Goal: Information Seeking & Learning: Learn about a topic

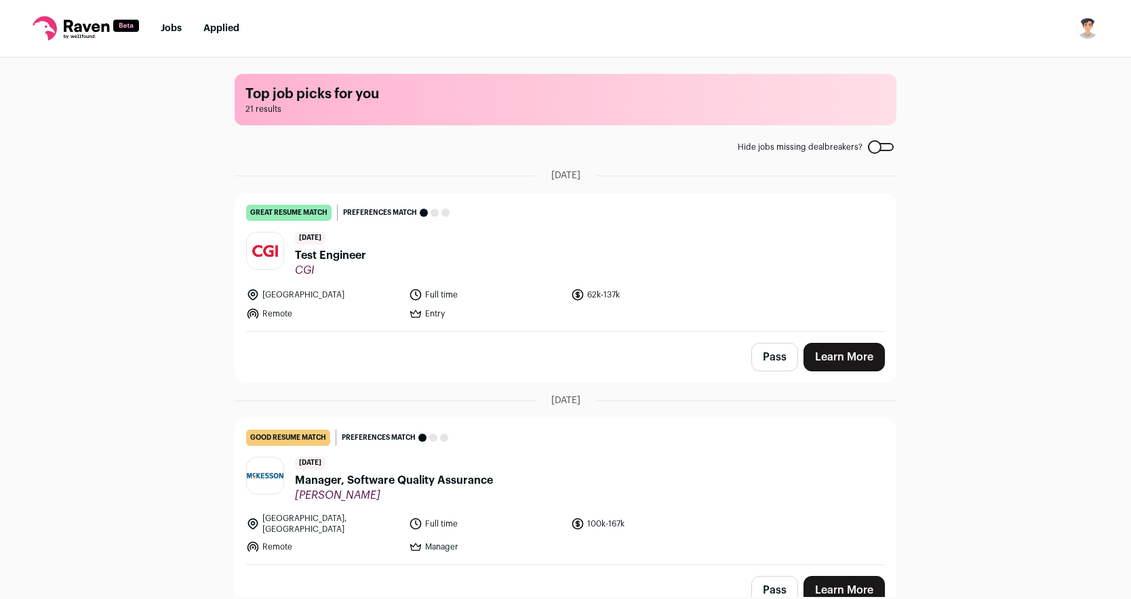
click at [241, 27] on nav "Jobs Applied Settings Notifications Preferences Resume FAQs Logout" at bounding box center [565, 29] width 1131 height 58
click at [226, 24] on link "Applied" at bounding box center [221, 28] width 36 height 9
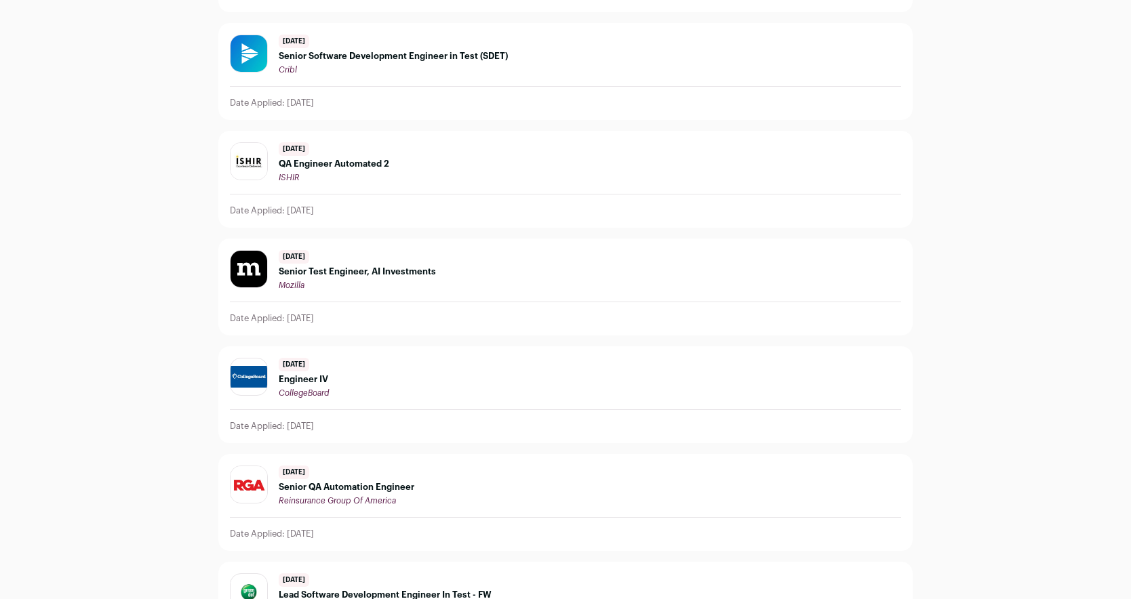
scroll to position [1311, 0]
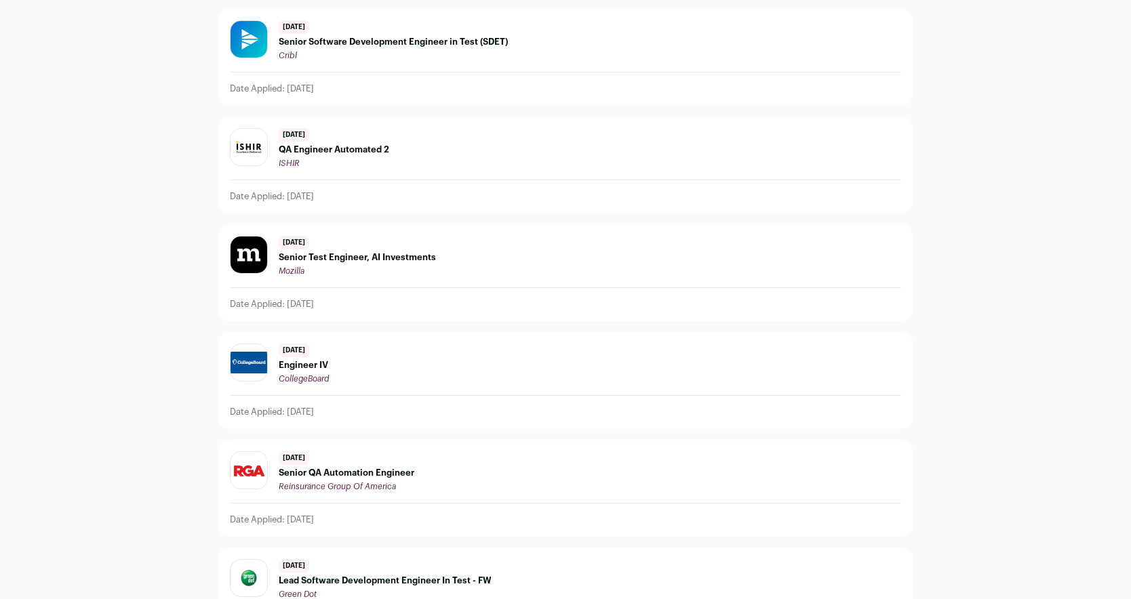
click at [322, 368] on span "Engineer IV" at bounding box center [304, 365] width 50 height 11
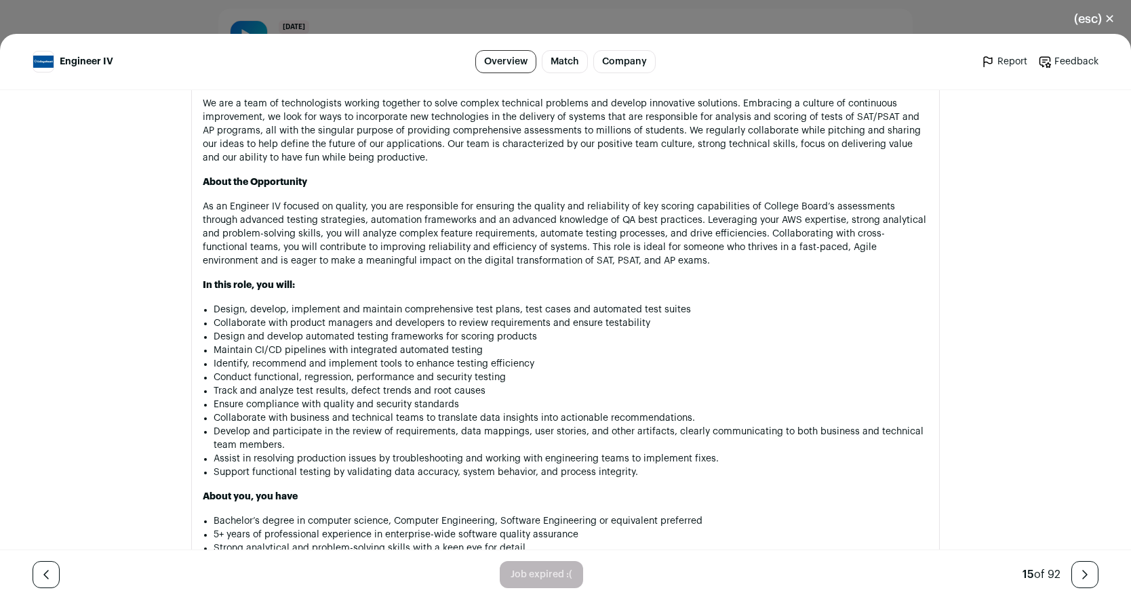
scroll to position [846, 0]
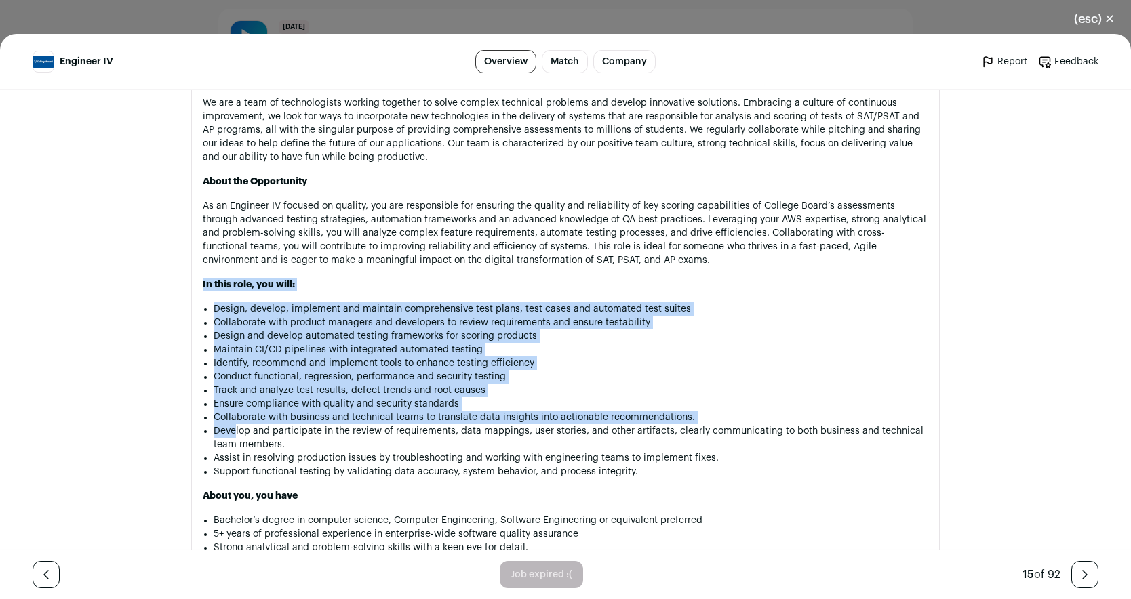
drag, startPoint x: 203, startPoint y: 282, endPoint x: 239, endPoint y: 439, distance: 161.3
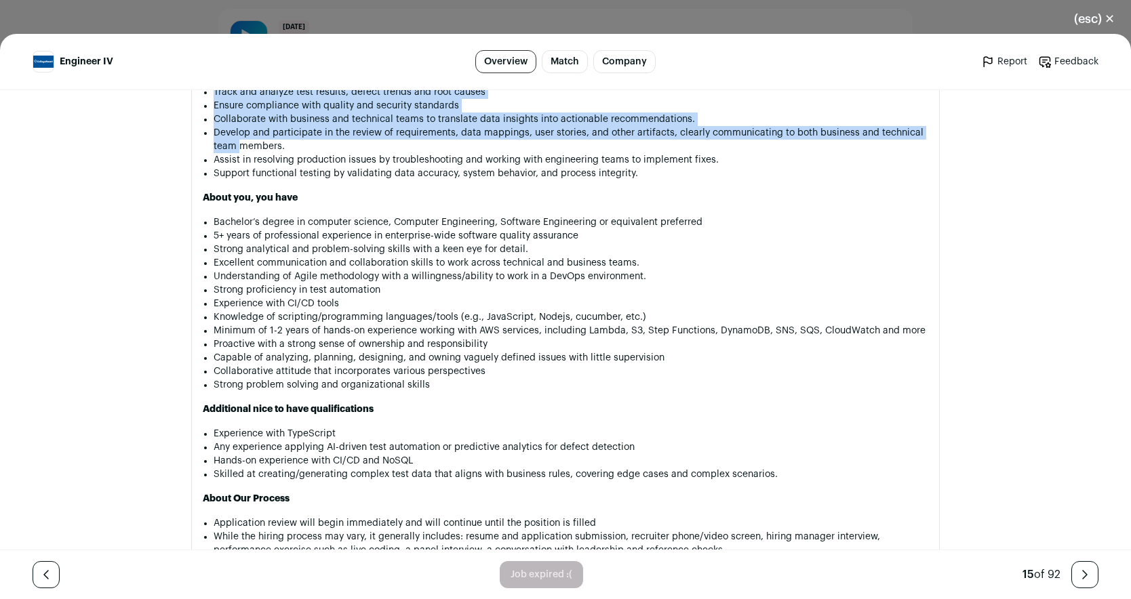
scroll to position [1154, 0]
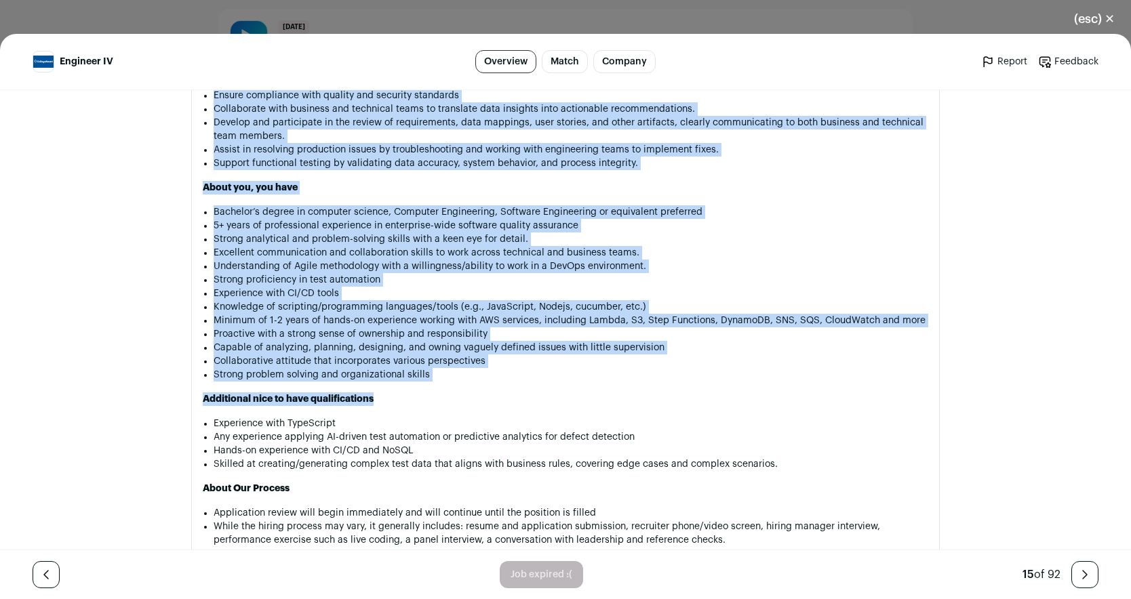
click at [511, 395] on p "Additional nice to have qualifications" at bounding box center [565, 399] width 725 height 14
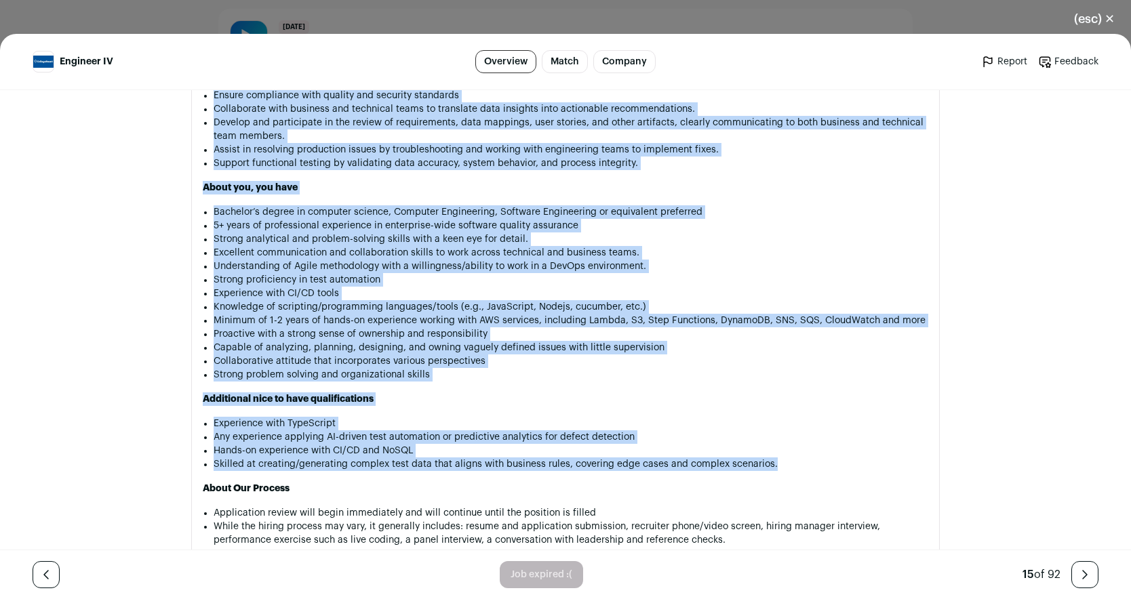
click at [781, 462] on li "Skilled at creating/generating complex test data that aligns with business rule…" at bounding box center [571, 465] width 714 height 14
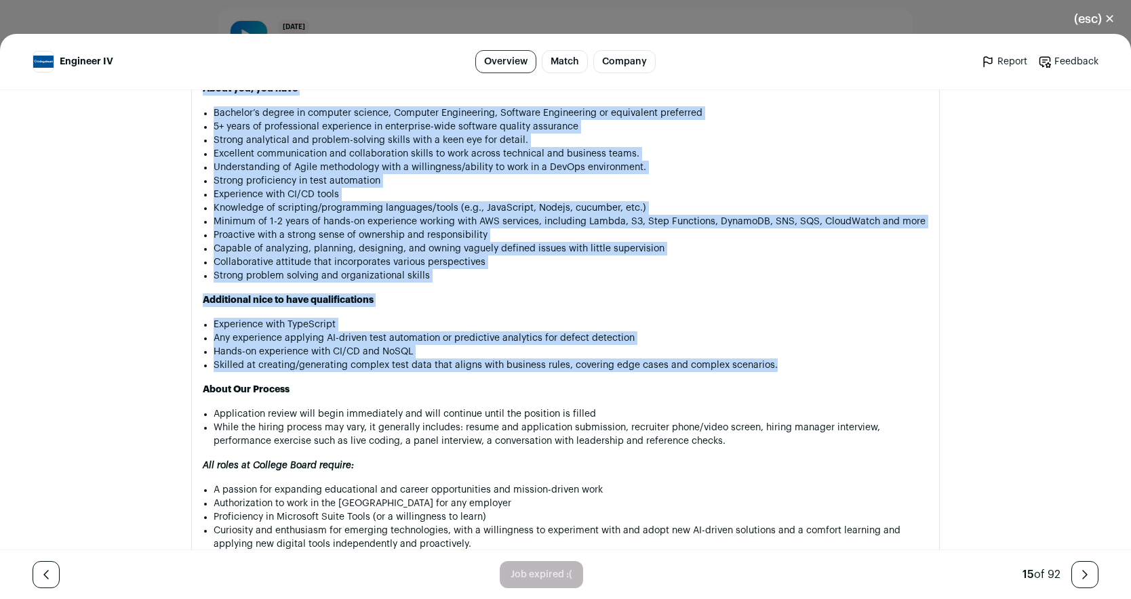
scroll to position [1278, 0]
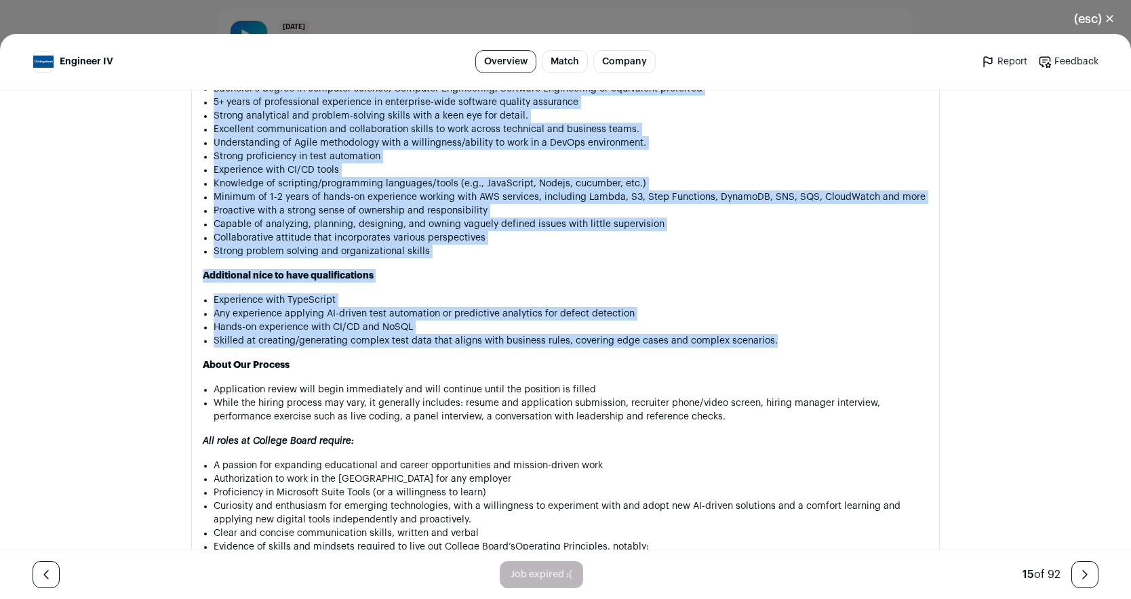
copy div "In this role, you will: Design, develop, implement and maintain comprehensive t…"
